Goal: Contribute content

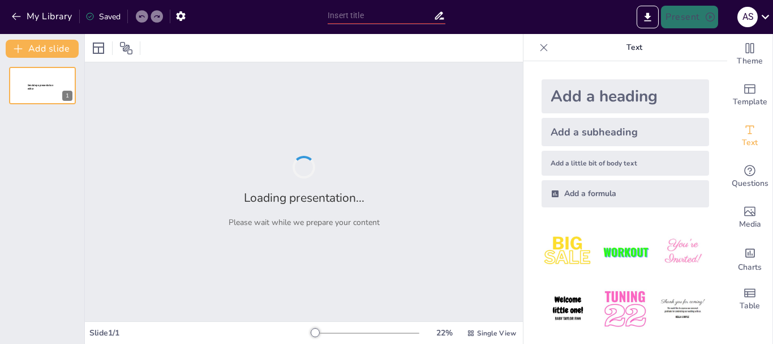
type input "La Novela Realista: Reflejos de Nuestra Sociedad"
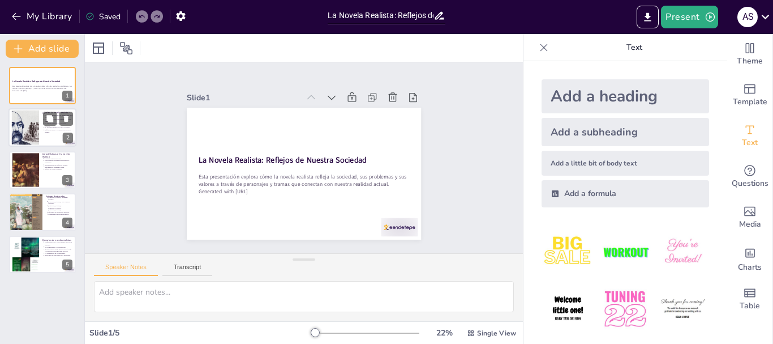
click at [56, 129] on p "Refleja la época y el contexto social de su tiempo." at bounding box center [59, 131] width 28 height 5
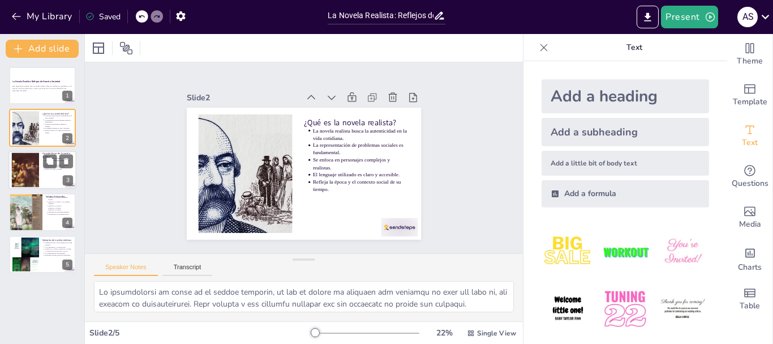
click at [46, 169] on p "Reflejo de la vida cotidiana." at bounding box center [59, 169] width 28 height 2
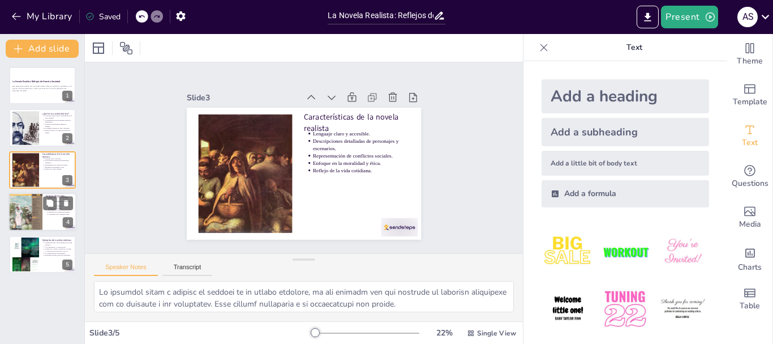
click at [49, 213] on li "Conexiones con la realidad actual." at bounding box center [61, 214] width 25 height 2
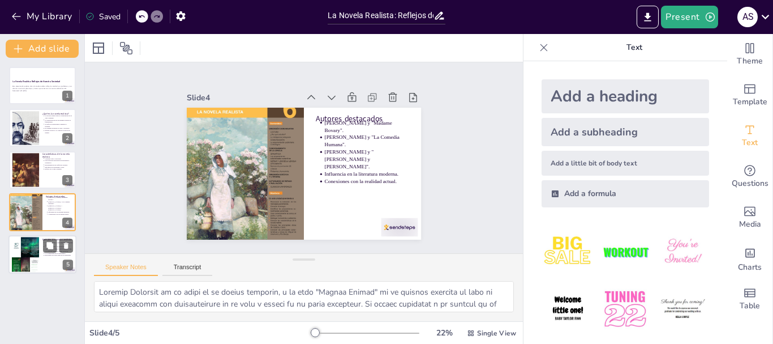
click at [43, 255] on div at bounding box center [42, 254] width 68 height 38
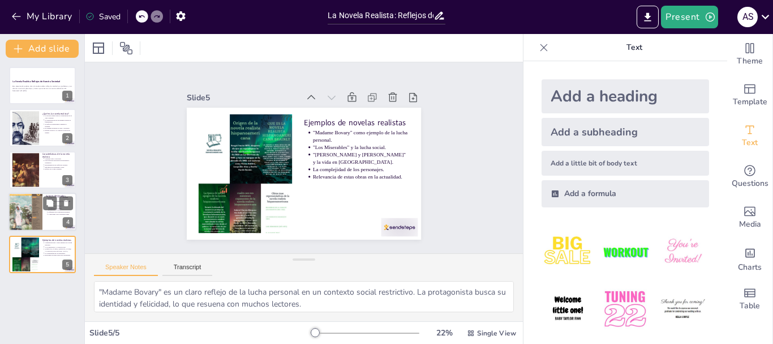
click at [12, 209] on div at bounding box center [25, 211] width 34 height 46
type textarea "Loremip Dolorsit am co adipi el se doeius temporin, u la etdo "Magnaa Enimad" m…"
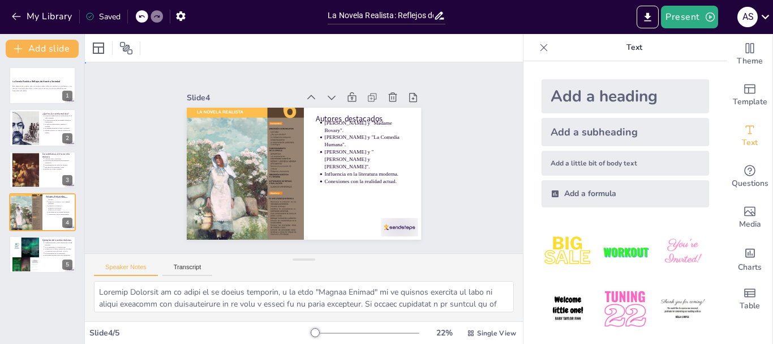
click at [428, 116] on div "Slide 1 La Novela Realista: Reflejos de Nuestra Sociedad Esta presentación expl…" at bounding box center [304, 157] width 334 height 247
click at [700, 18] on button "Present" at bounding box center [689, 17] width 57 height 23
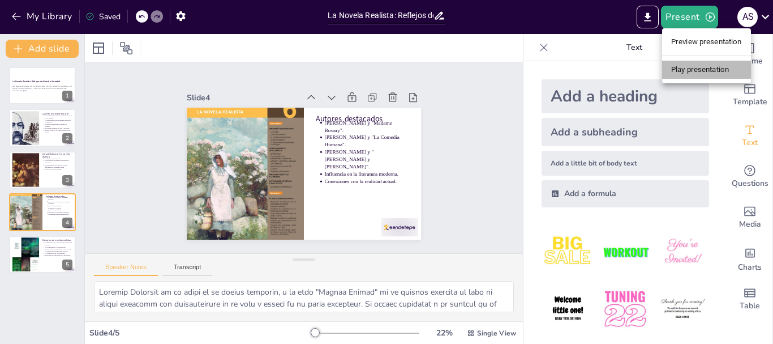
click at [690, 62] on li "Play presentation" at bounding box center [706, 70] width 89 height 18
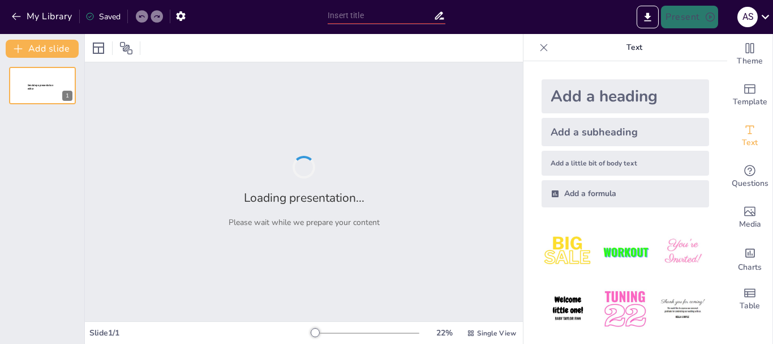
type input "La Novela Realista: Reflejos de Nuestra Sociedad"
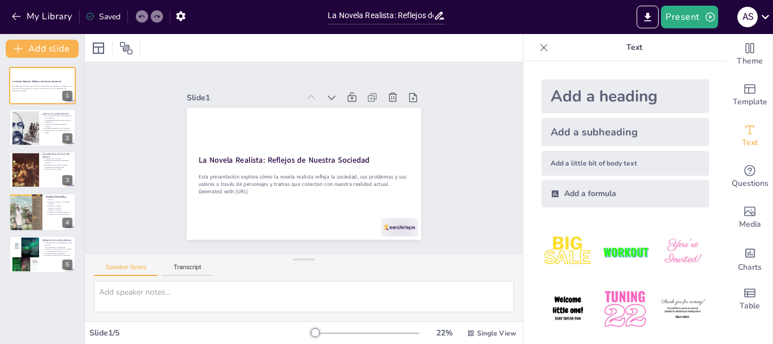
click at [665, 98] on div "Add a heading" at bounding box center [626, 96] width 168 height 34
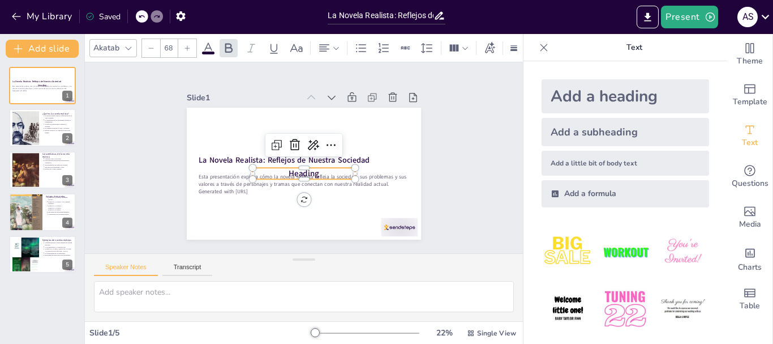
click at [665, 98] on div "Add a heading" at bounding box center [626, 96] width 168 height 34
type input "68"
click at [290, 163] on icon at bounding box center [299, 172] width 19 height 19
click at [309, 170] on span "Heading" at bounding box center [319, 163] width 20 height 32
click at [294, 138] on icon at bounding box center [303, 141] width 19 height 19
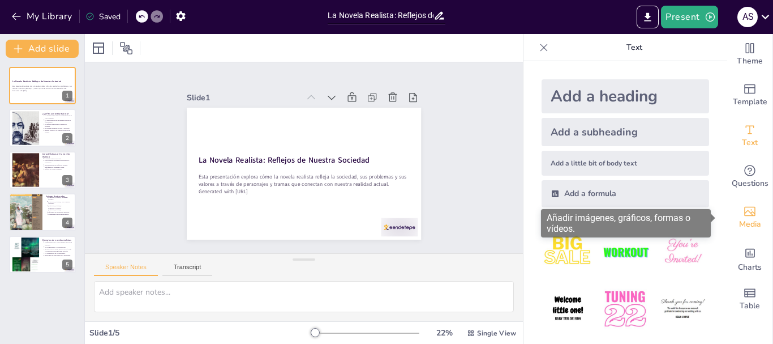
click at [744, 214] on icon "Add images, graphics, shapes or video" at bounding box center [749, 212] width 11 height 10
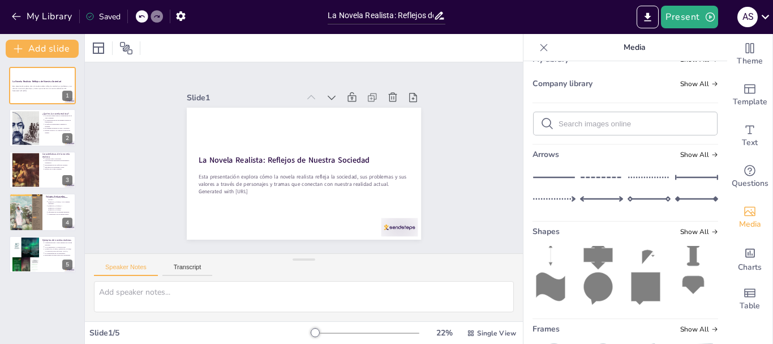
scroll to position [8, 0]
click at [684, 7] on button "Present" at bounding box center [689, 17] width 57 height 23
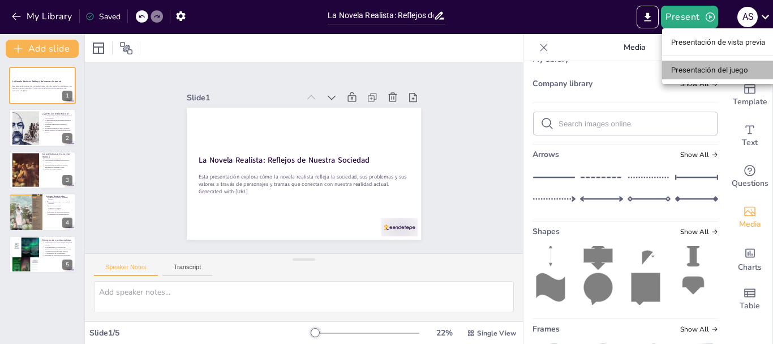
click at [681, 62] on li "Presentación del juego" at bounding box center [718, 70] width 113 height 18
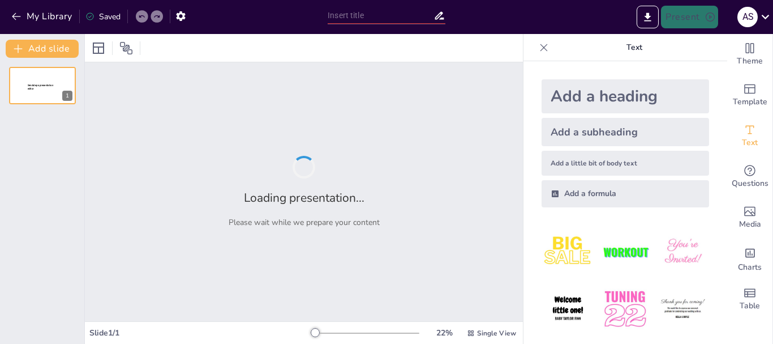
type input "La Novela Realista: Reflejos de Nuestra Sociedad"
